Goal: Use online tool/utility: Utilize a website feature to perform a specific function

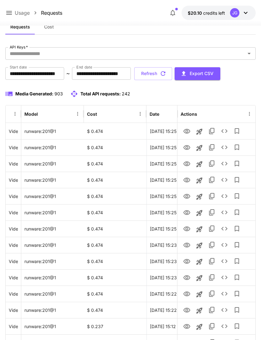
scroll to position [0, 32]
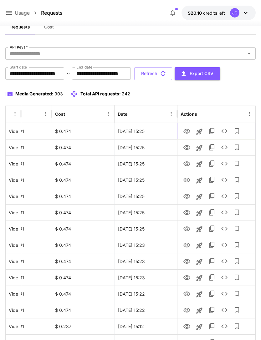
click at [187, 134] on icon "View" at bounding box center [187, 132] width 8 height 8
click at [9, 12] on icon at bounding box center [9, 13] width 8 height 8
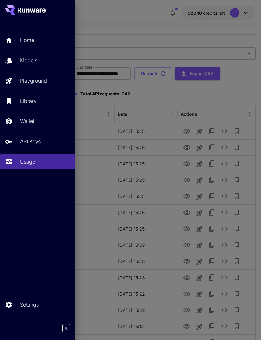
click at [46, 83] on p "Playground" at bounding box center [33, 81] width 27 height 8
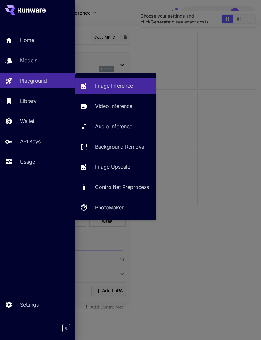
click at [121, 107] on p "Video Inference" at bounding box center [113, 106] width 37 height 8
type input "**********"
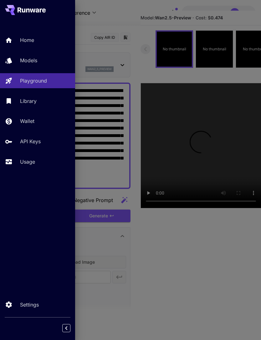
type input "*"
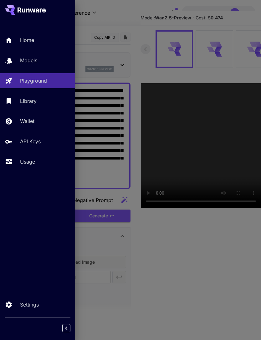
click at [133, 21] on div at bounding box center [130, 170] width 261 height 340
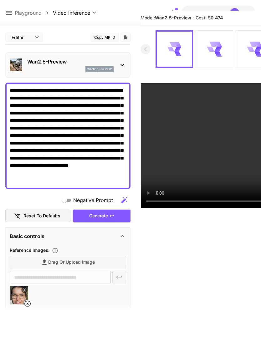
click at [18, 100] on textarea "**********" at bounding box center [68, 136] width 116 height 98
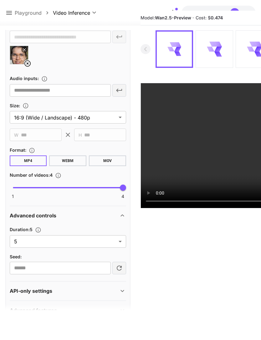
scroll to position [233, 0]
type textarea "**********"
click at [117, 245] on body "**********" at bounding box center [130, 175] width 261 height 390
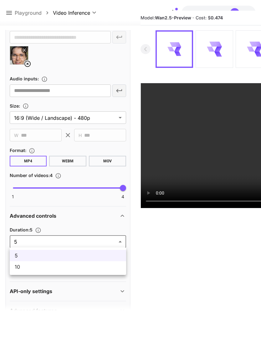
click at [100, 270] on span "10" at bounding box center [68, 267] width 106 height 8
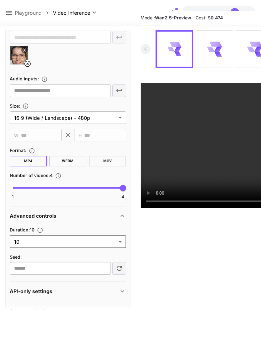
type input "**"
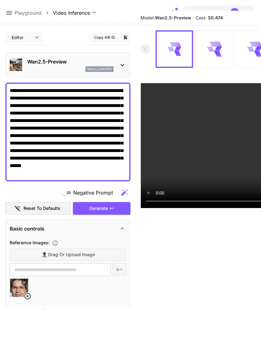
scroll to position [0, 0]
click at [115, 210] on div "Generate" at bounding box center [102, 208] width 58 height 13
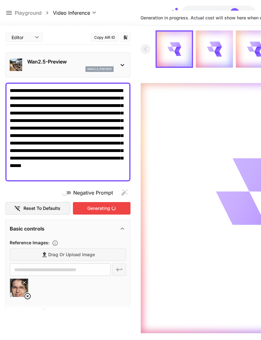
click at [11, 12] on icon at bounding box center [9, 13] width 8 height 8
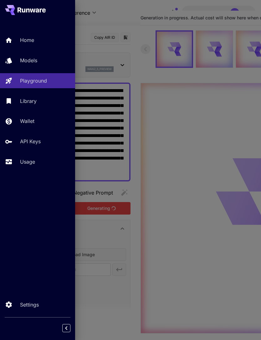
click at [32, 165] on p "Usage" at bounding box center [27, 162] width 15 height 8
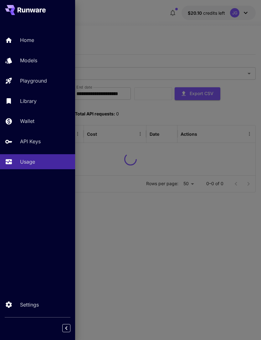
click at [196, 42] on div at bounding box center [130, 170] width 261 height 340
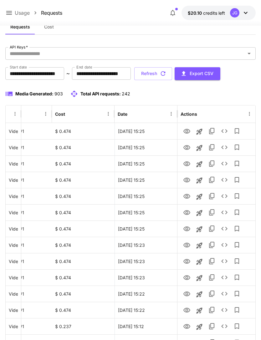
scroll to position [0, 32]
click at [188, 149] on icon "View" at bounding box center [187, 148] width 8 height 8
click at [9, 11] on icon at bounding box center [9, 13] width 6 height 4
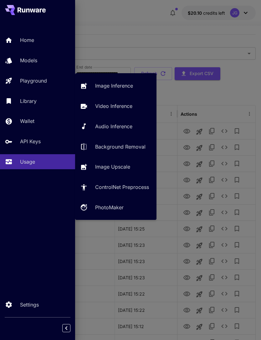
click at [46, 81] on p "Playground" at bounding box center [33, 81] width 27 height 8
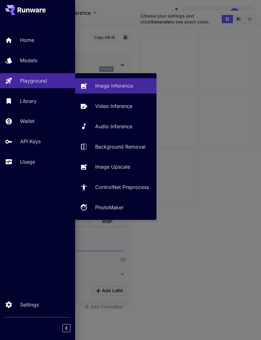
click at [123, 109] on p "Video Inference" at bounding box center [113, 106] width 37 height 8
type input "**********"
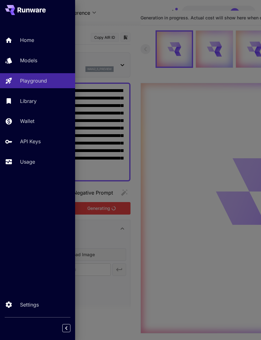
type input "*"
click at [140, 32] on div at bounding box center [130, 170] width 261 height 340
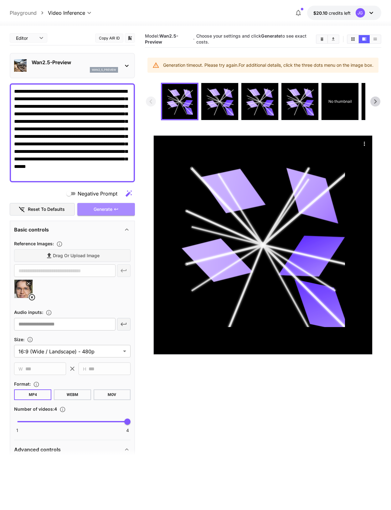
click at [115, 211] on div "Generate" at bounding box center [106, 209] width 58 height 13
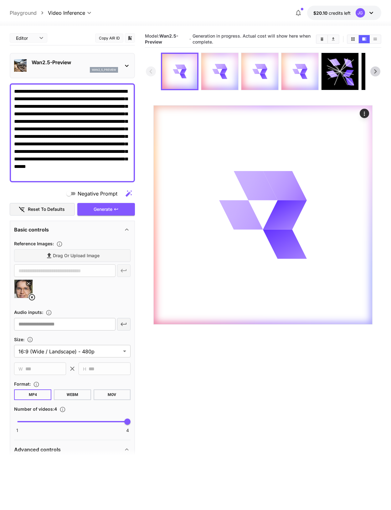
click at [122, 213] on div "Generate" at bounding box center [106, 209] width 58 height 13
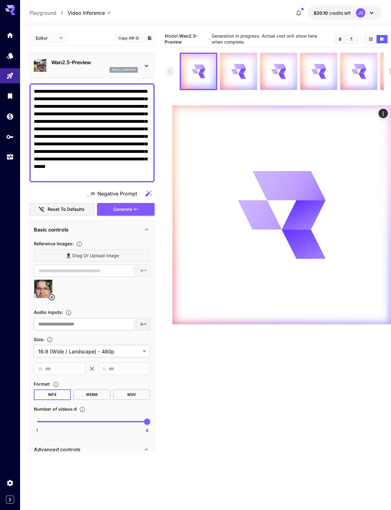
click at [8, 161] on link at bounding box center [10, 156] width 20 height 15
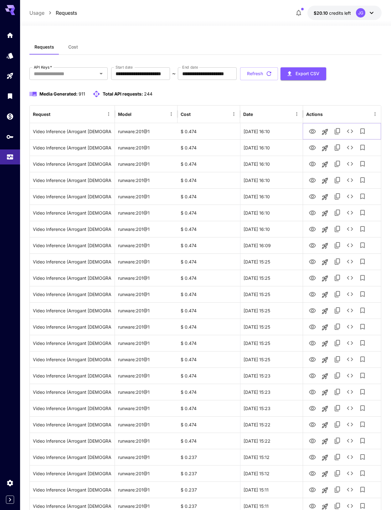
click at [261, 133] on icon "View" at bounding box center [313, 132] width 8 height 8
click at [261, 149] on icon "View" at bounding box center [313, 148] width 8 height 8
click at [261, 130] on icon "View" at bounding box center [312, 131] width 7 height 5
click at [261, 247] on icon "View" at bounding box center [312, 245] width 7 height 5
